Goal: Information Seeking & Learning: Learn about a topic

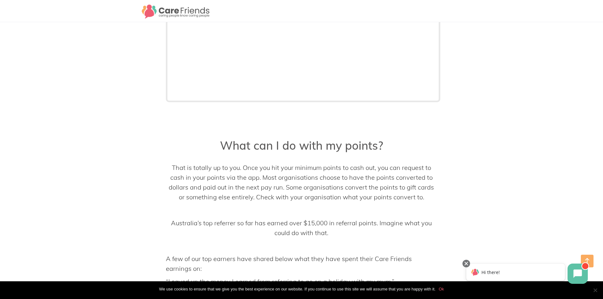
scroll to position [2342, 0]
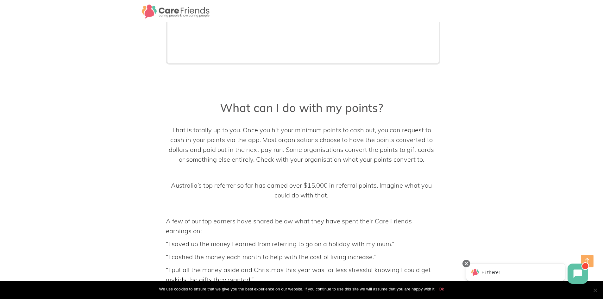
drag, startPoint x: 247, startPoint y: 120, endPoint x: 423, endPoint y: 150, distance: 178.9
click at [423, 150] on p "That is totally up to you. Once you hit your minimum points to cash out, you ca…" at bounding box center [301, 144] width 271 height 39
copy span "nce you hit your minimum points to cash out, you can request to cash in your po…"
click at [349, 167] on p at bounding box center [301, 172] width 271 height 10
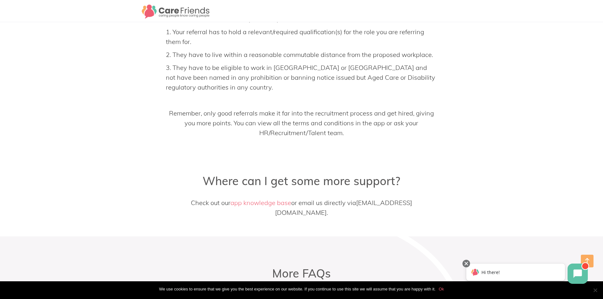
scroll to position [2848, 0]
click at [246, 198] on link "app knowledge base" at bounding box center [260, 202] width 61 height 8
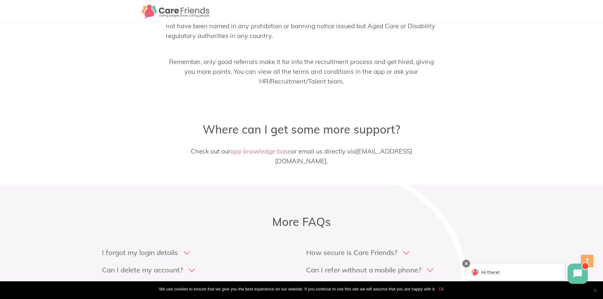
scroll to position [2975, 0]
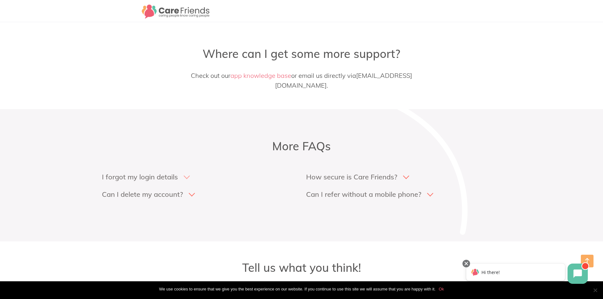
click at [184, 174] on icon at bounding box center [186, 178] width 9 height 9
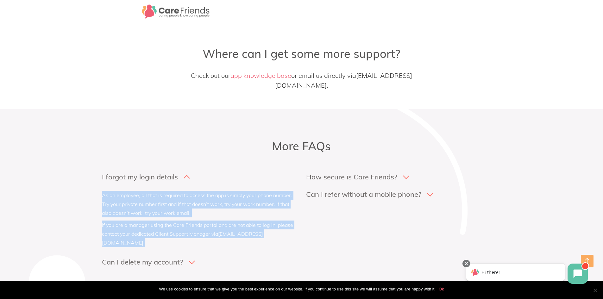
drag, startPoint x: 103, startPoint y: 174, endPoint x: 307, endPoint y: 219, distance: 209.1
click at [307, 219] on div "I forgot my login details As an employee, all that is required to access the ap…" at bounding box center [301, 225] width 612 height 107
copy div "As an employee, all that is required to access the app is simply your phone num…"
click at [153, 258] on h4 "Can I delete my account?" at bounding box center [142, 262] width 81 height 9
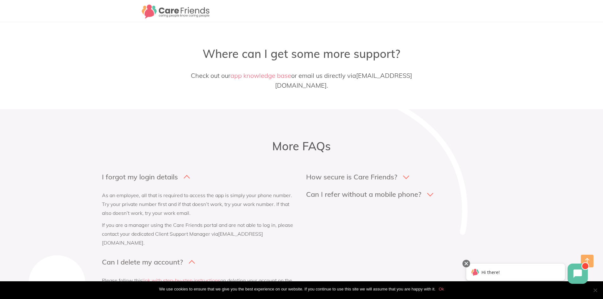
click at [107, 276] on p "Please follow this link with step-by-step instructions on deleting your account…" at bounding box center [199, 285] width 195 height 18
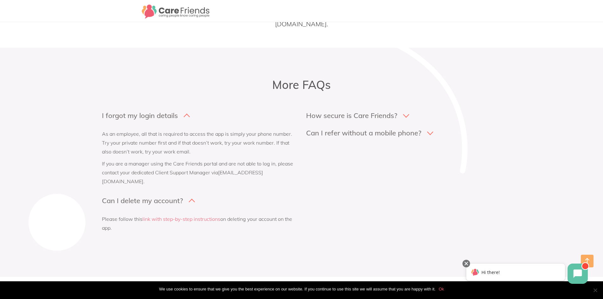
scroll to position [3038, 0]
click at [184, 214] on link "link with step-by-step instructions" at bounding box center [181, 217] width 78 height 6
drag, startPoint x: 102, startPoint y: 189, endPoint x: 116, endPoint y: 199, distance: 17.4
click at [116, 213] on p "Please follow this link with step-by-step instructions on deleting your account…" at bounding box center [199, 222] width 195 height 18
copy p "Please follow this link with step-by-step instructions on deleting your account…"
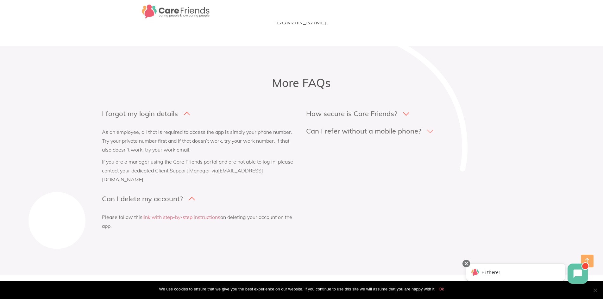
click at [331, 127] on h4 "Can I refer without a mobile phone?" at bounding box center [363, 131] width 115 height 9
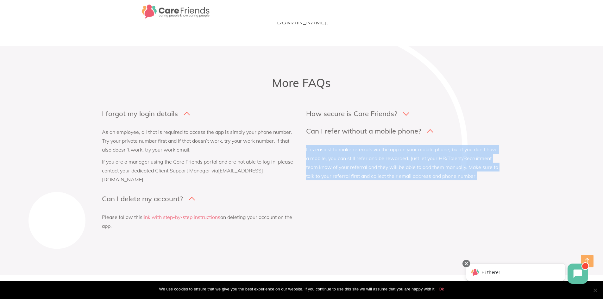
drag, startPoint x: 306, startPoint y: 129, endPoint x: 495, endPoint y: 157, distance: 190.7
click at [495, 157] on p "It is easiest to make referrals via the app on your mobile phone, but if you do…" at bounding box center [403, 162] width 195 height 35
copy p "It is easiest to make referrals via the app on your mobile phone, but if you do…"
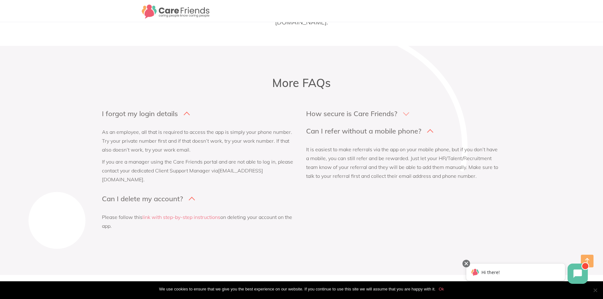
click at [387, 90] on div at bounding box center [301, 99] width 603 height 19
click at [386, 109] on h4 "How secure is Care Friends?" at bounding box center [351, 113] width 91 height 9
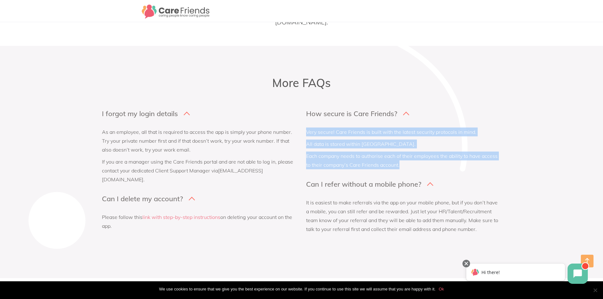
drag, startPoint x: 349, startPoint y: 120, endPoint x: 412, endPoint y: 146, distance: 68.4
click at [412, 146] on div "How secure is Care Friends? Very secure! Care Friends is built with the latest …" at bounding box center [403, 178] width 204 height 139
copy div "Very secure! Care Friends is built with the latest security protocols in mind. …"
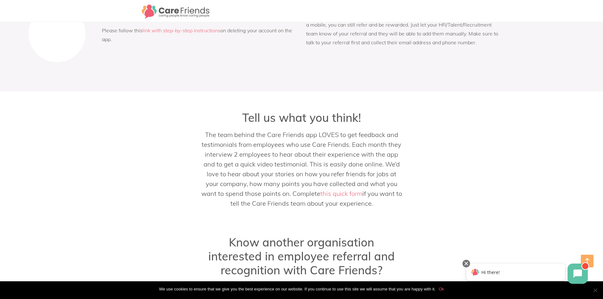
scroll to position [3258, 0]
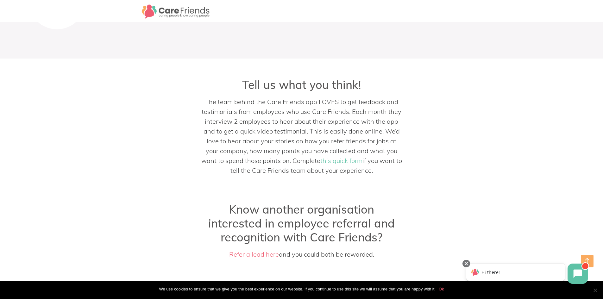
click at [350, 157] on link "this quick form" at bounding box center [341, 161] width 42 height 8
click at [296, 97] on p "The team behind the Care Friends app LOVES to get feedback and testimonials fro…" at bounding box center [301, 136] width 201 height 78
drag, startPoint x: 208, startPoint y: 82, endPoint x: 378, endPoint y: 151, distance: 182.8
click at [378, 151] on p "The team behind the Care Friends app LOVES to get feedback and testimonials fro…" at bounding box center [301, 136] width 201 height 78
click at [250, 97] on p "The team behind the Care Friends app LOVES to get feedback and testimonials fro…" at bounding box center [301, 136] width 201 height 78
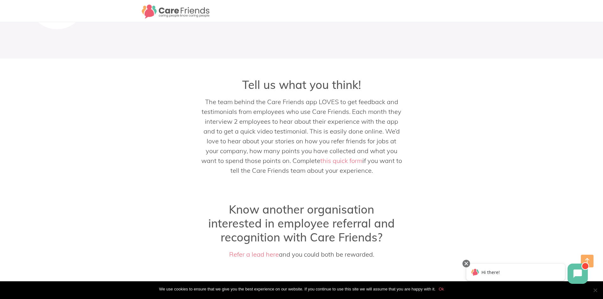
drag, startPoint x: 205, startPoint y: 81, endPoint x: 382, endPoint y: 150, distance: 190.0
click at [382, 150] on p "The team behind the Care Friends app LOVES to get feedback and testimonials fro…" at bounding box center [301, 136] width 201 height 78
copy p "The team behind the Care Friends app LOVES to get feedback and testimonials fro…"
click at [411, 151] on div "Tell us what you think! The team behind the Care Friends app LOVES to get feedb…" at bounding box center [301, 133] width 421 height 123
